Goal: Information Seeking & Learning: Learn about a topic

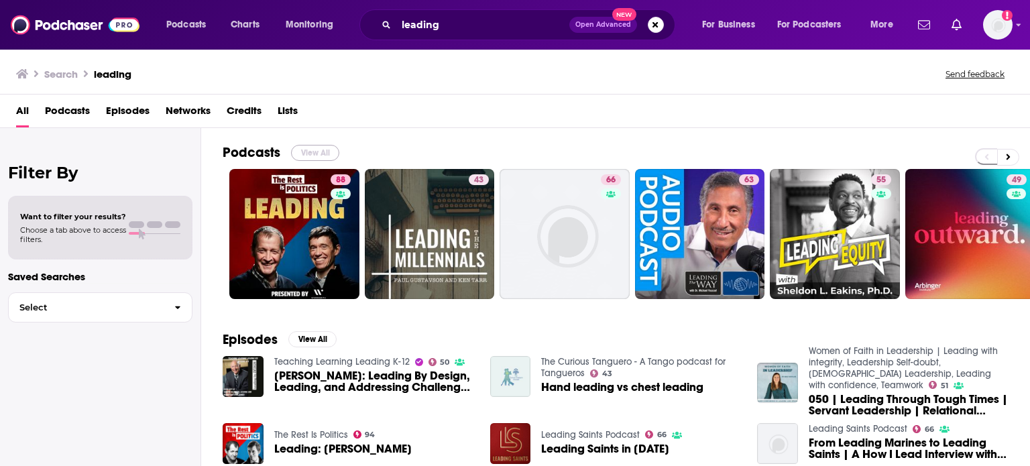
click at [300, 152] on button "View All" at bounding box center [315, 153] width 48 height 16
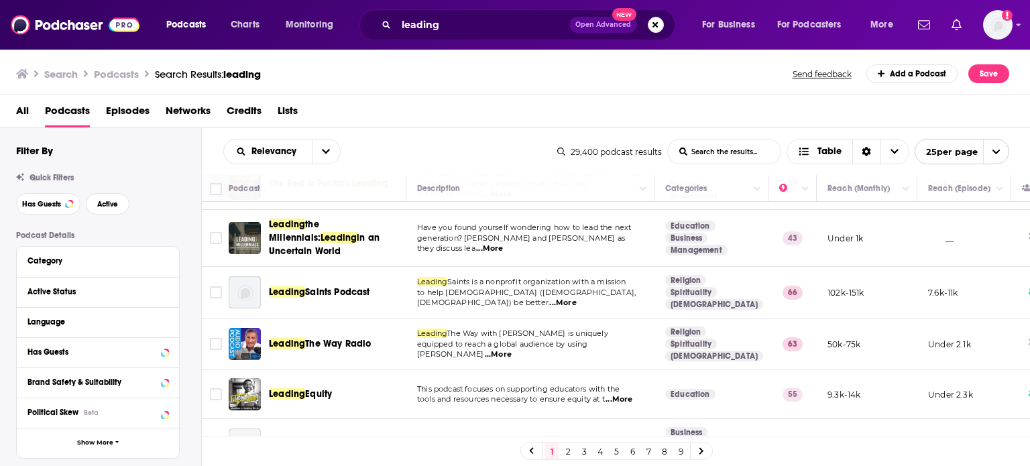
scroll to position [67, 0]
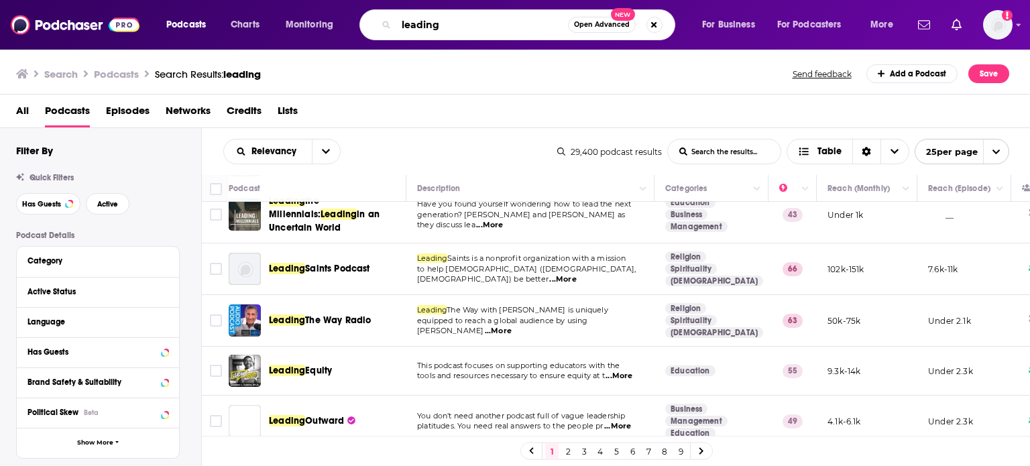
click at [493, 29] on input "leading" at bounding box center [482, 24] width 172 height 21
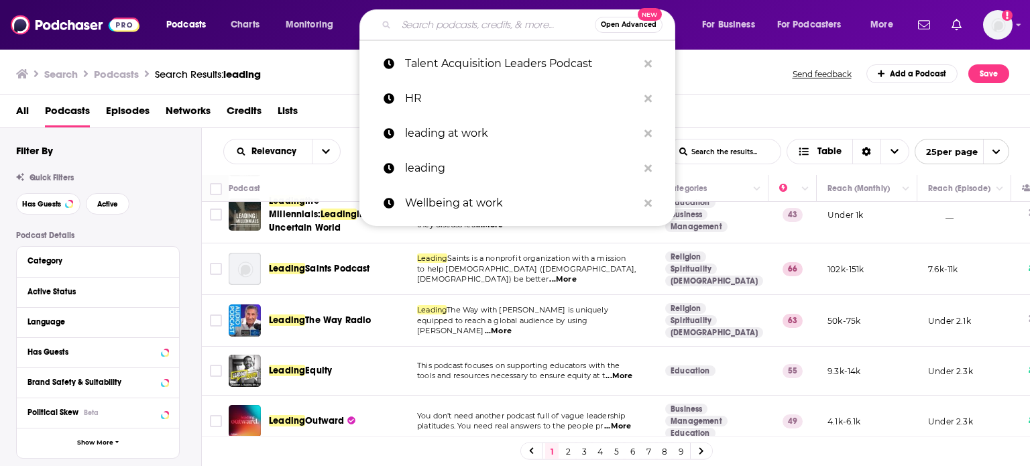
click at [493, 29] on input "Search podcasts, credits, & more..." at bounding box center [495, 24] width 198 height 21
click at [477, 135] on p "leading at work" at bounding box center [521, 133] width 233 height 35
type input "leading at work"
